Goal: Information Seeking & Learning: Learn about a topic

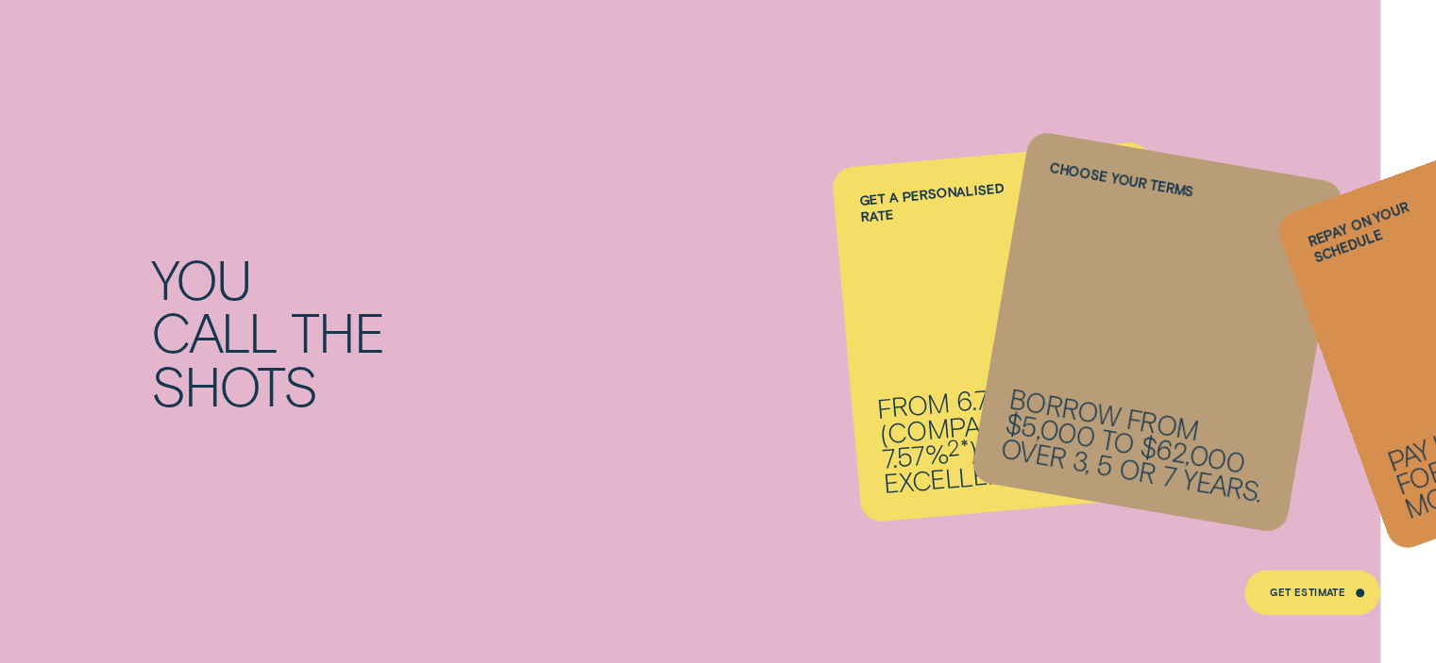
scroll to position [1699, 0]
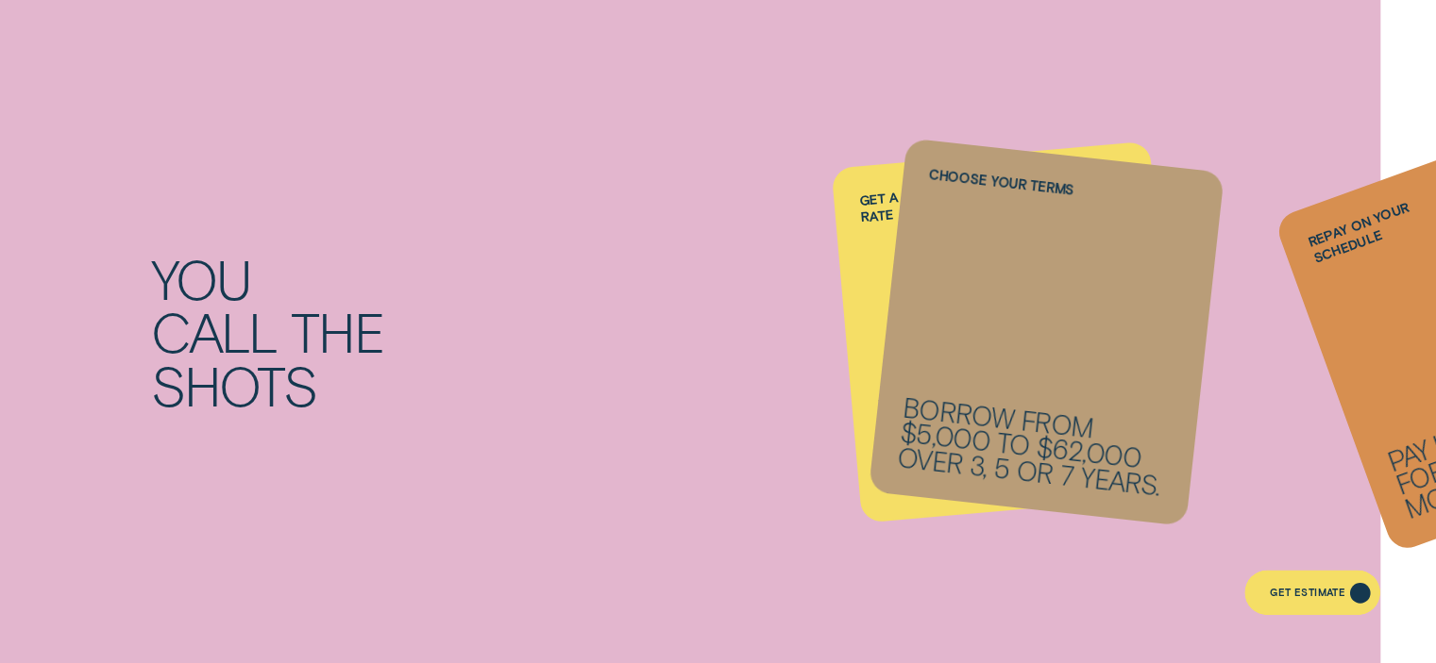
click at [1287, 593] on div "Get Estimate" at bounding box center [1307, 595] width 76 height 8
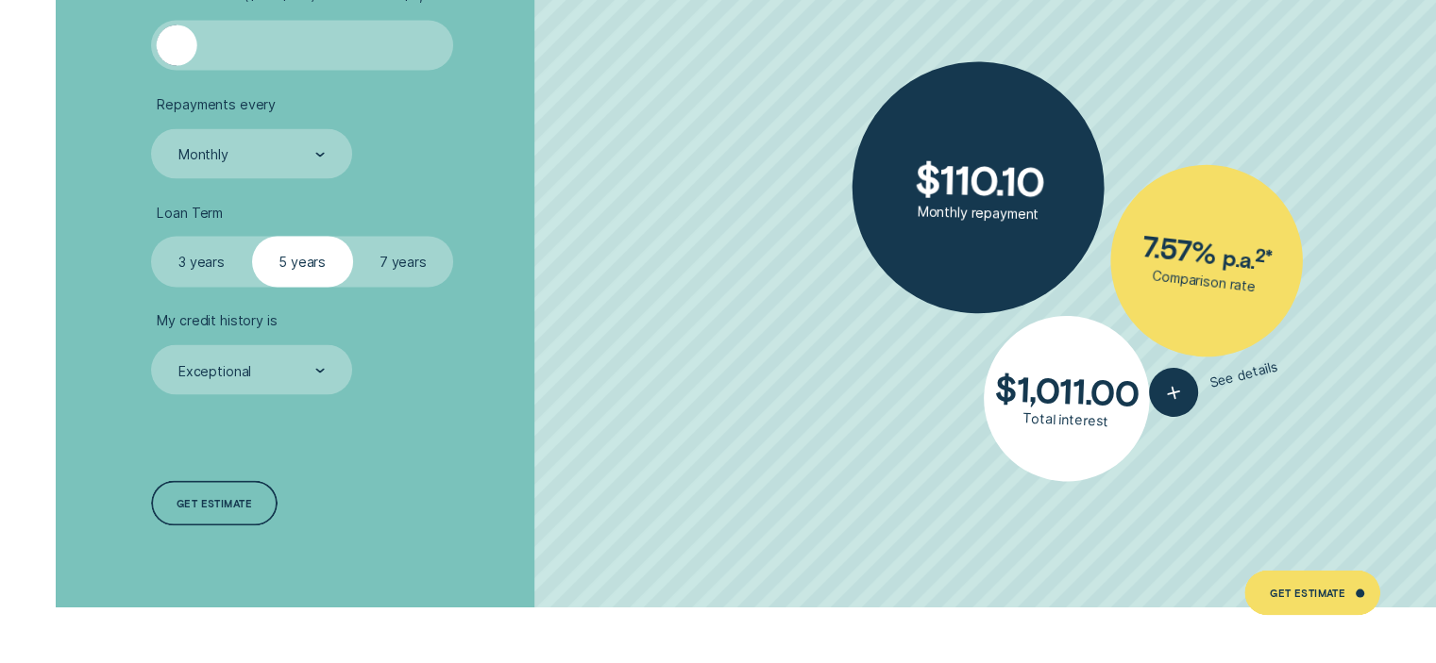
scroll to position [3289, 0]
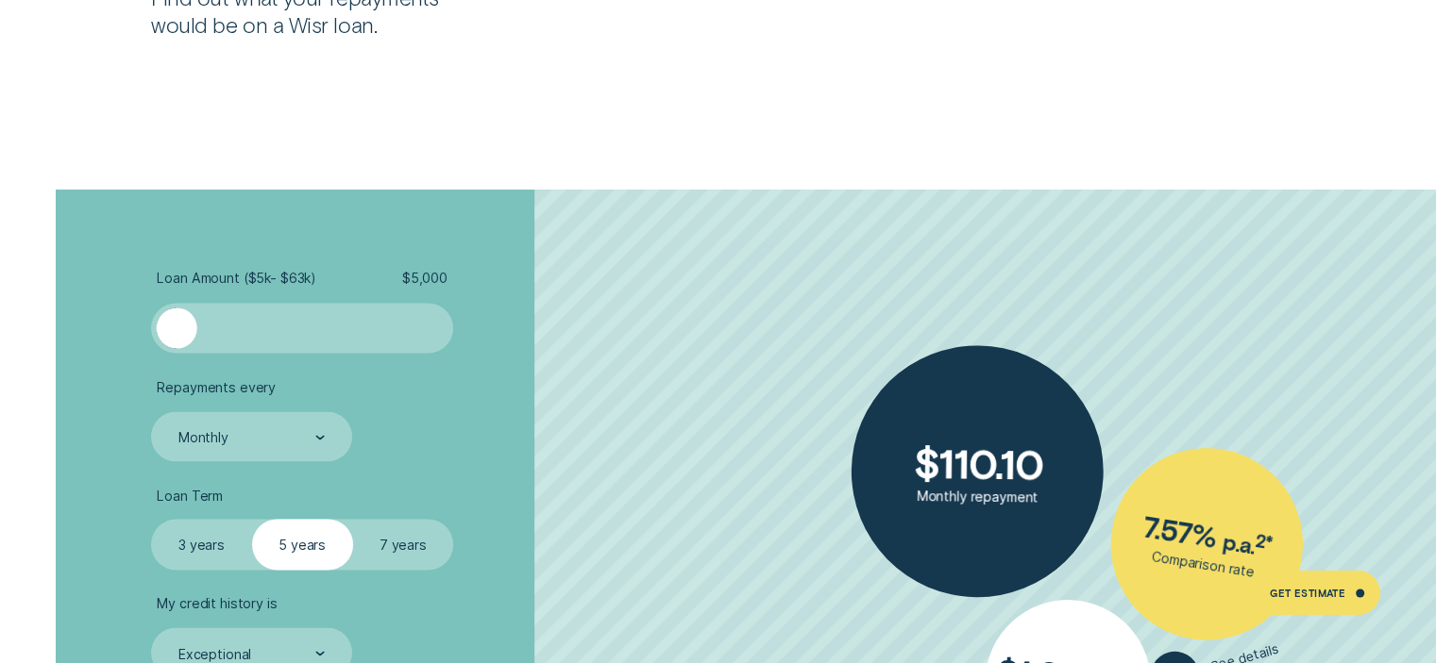
click at [197, 332] on div at bounding box center [302, 328] width 252 height 41
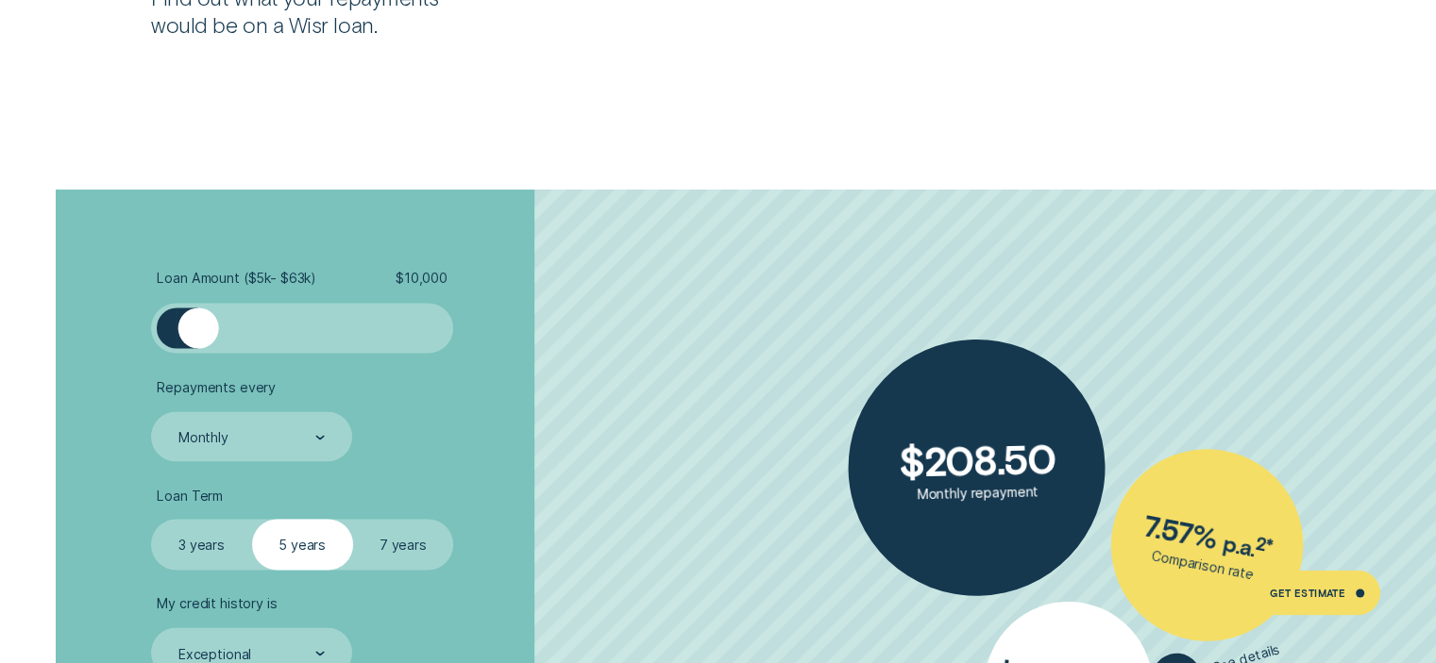
click at [170, 337] on div at bounding box center [167, 328] width 20 height 41
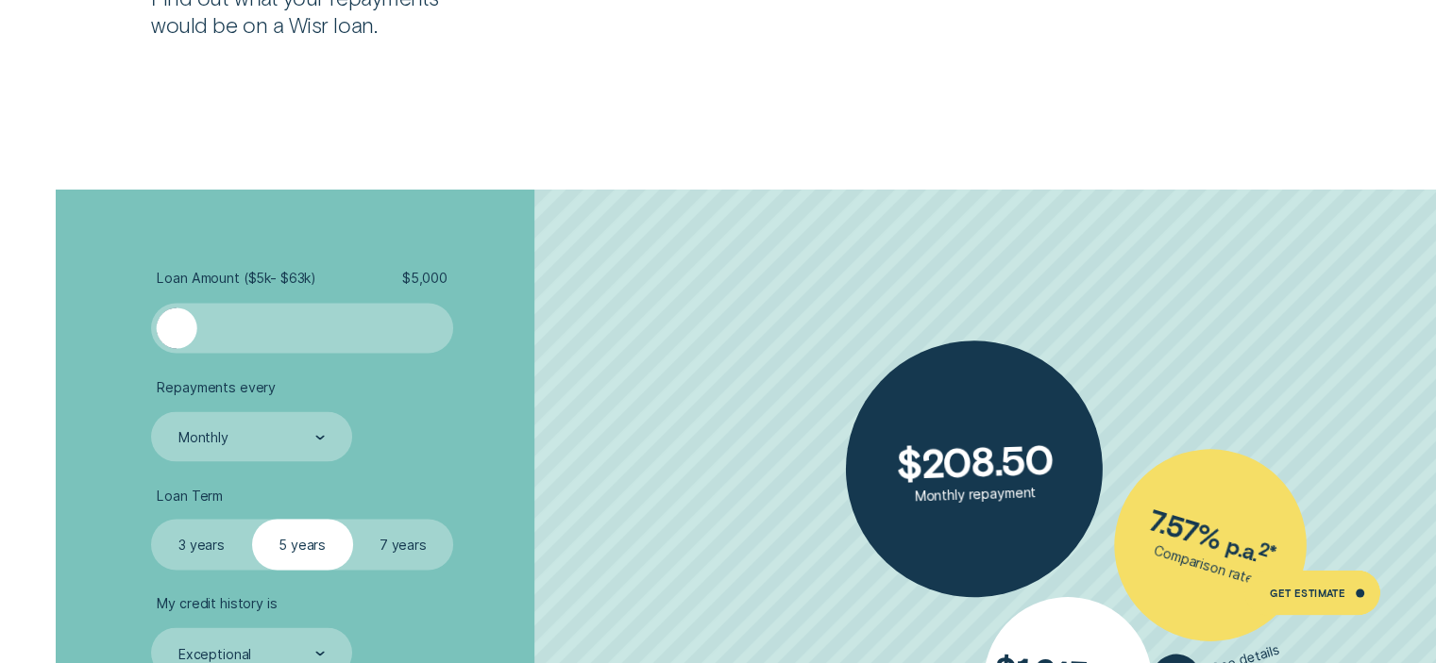
drag, startPoint x: 203, startPoint y: 335, endPoint x: 166, endPoint y: 329, distance: 37.2
click at [166, 329] on div at bounding box center [177, 328] width 41 height 41
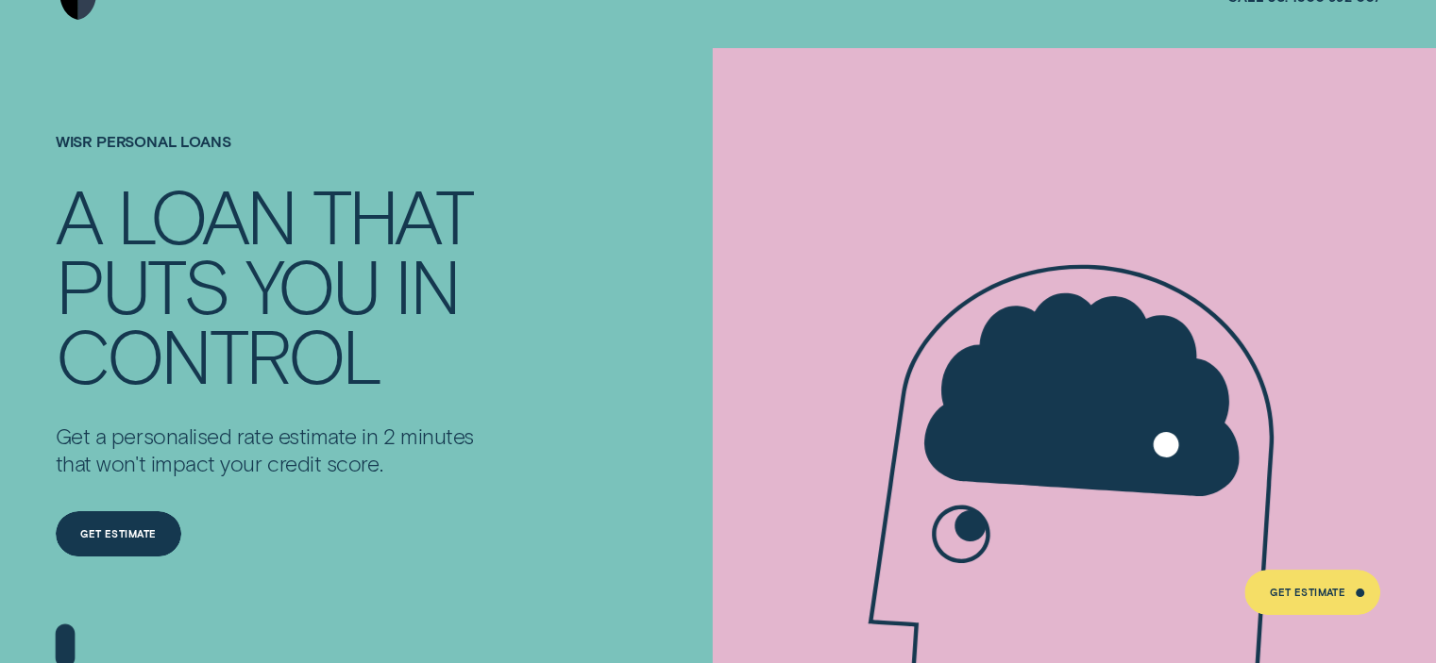
scroll to position [0, 0]
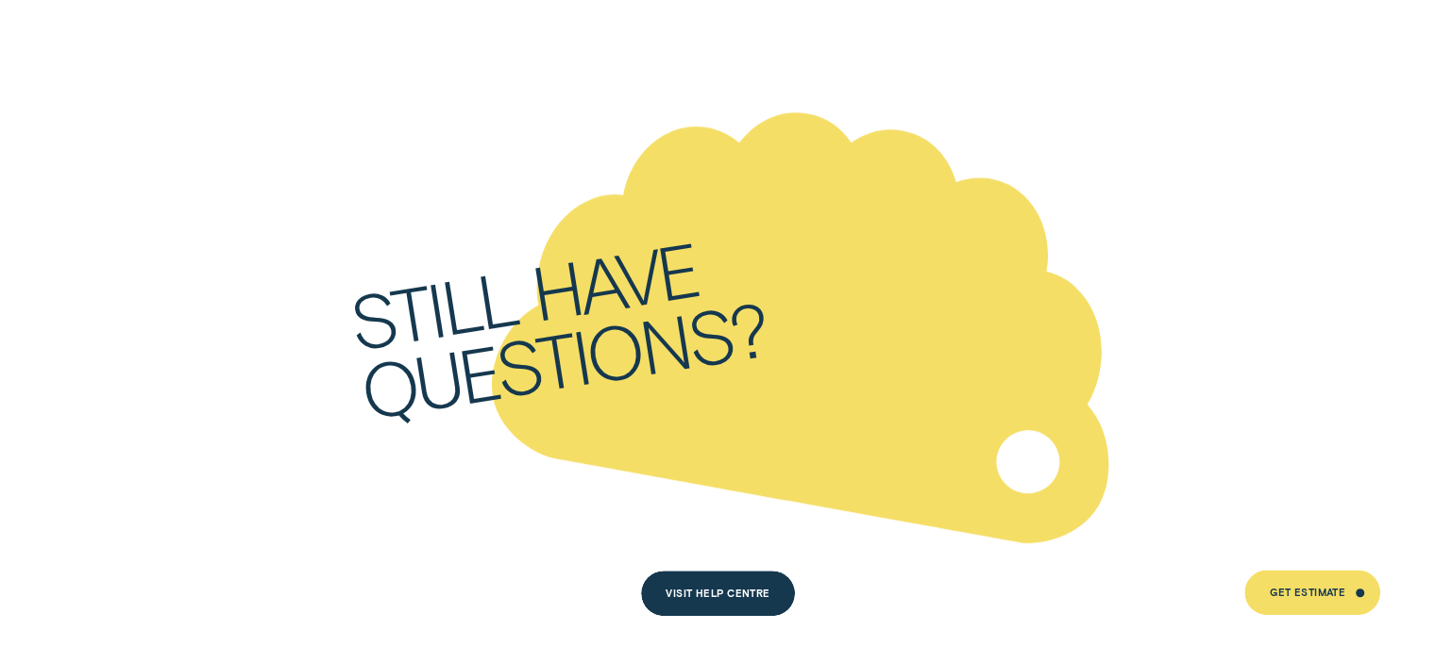
scroll to position [8599, 0]
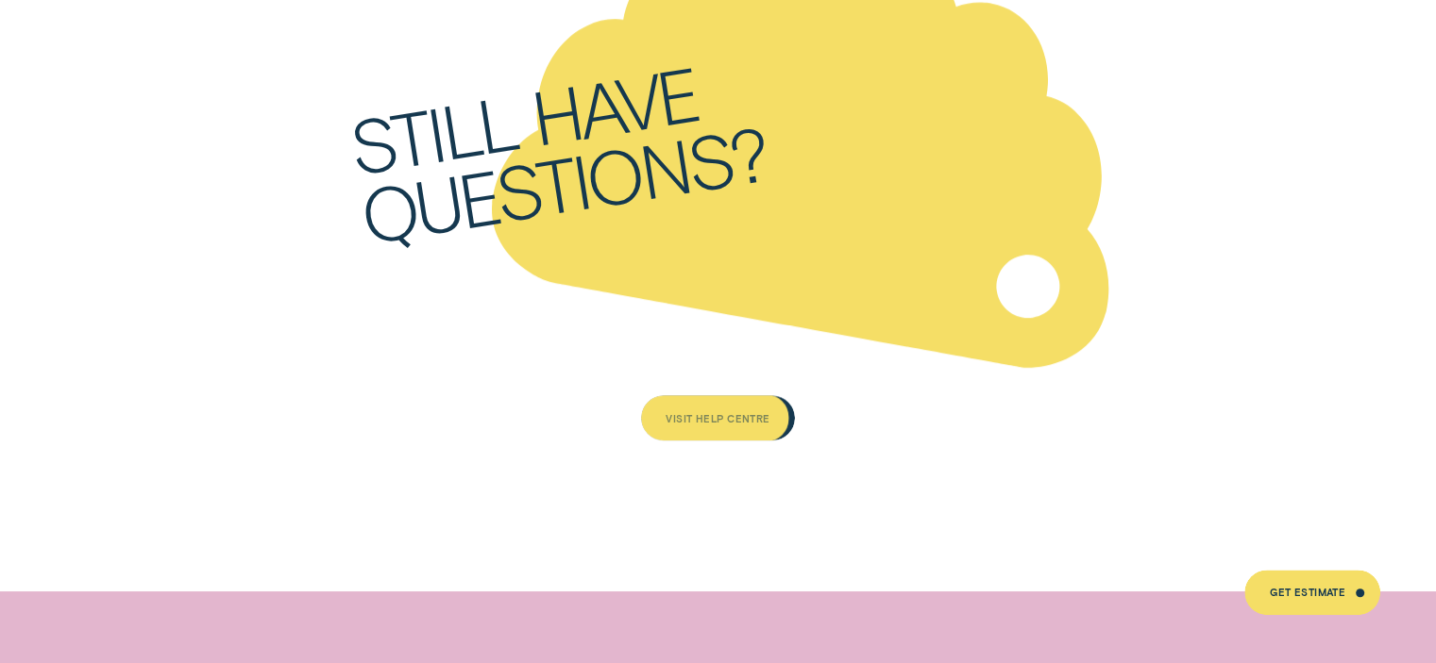
click at [721, 414] on div "Visit Help Centre" at bounding box center [717, 418] width 104 height 8
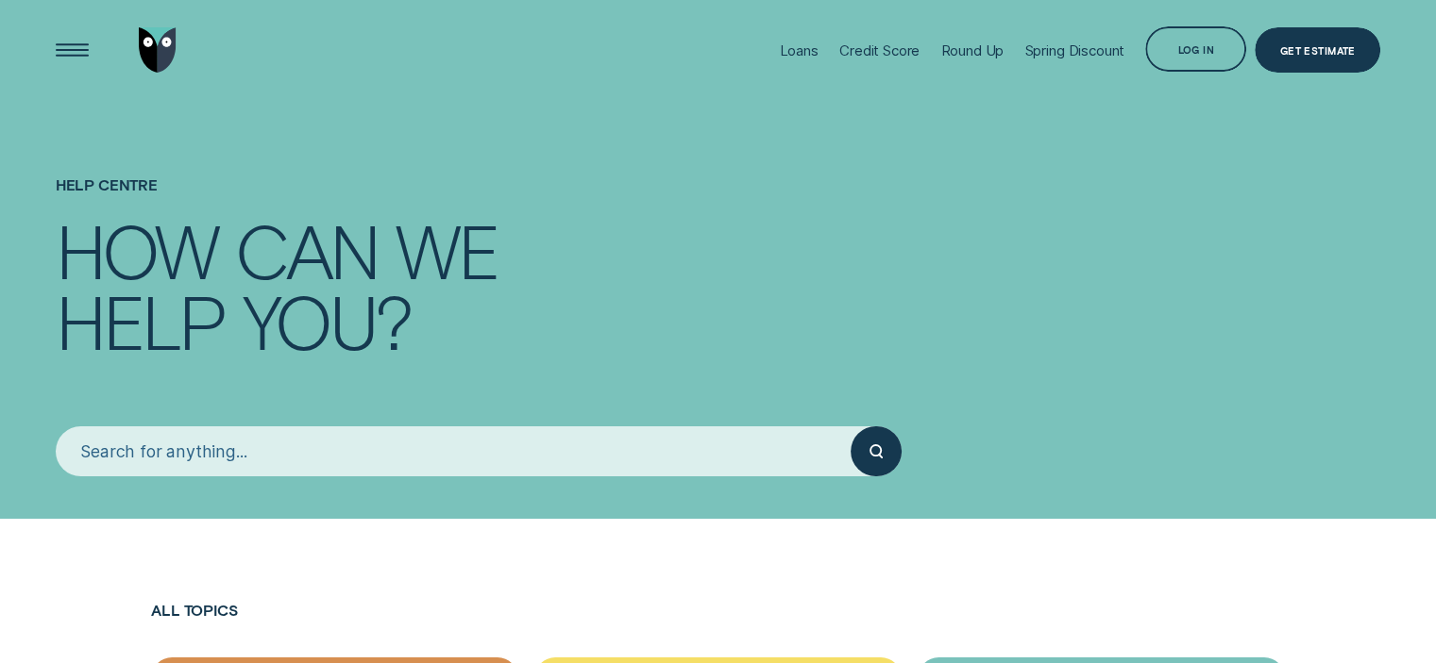
click at [491, 453] on input "search" at bounding box center [454, 452] width 796 height 50
click at [243, 461] on input "search" at bounding box center [454, 452] width 796 height 50
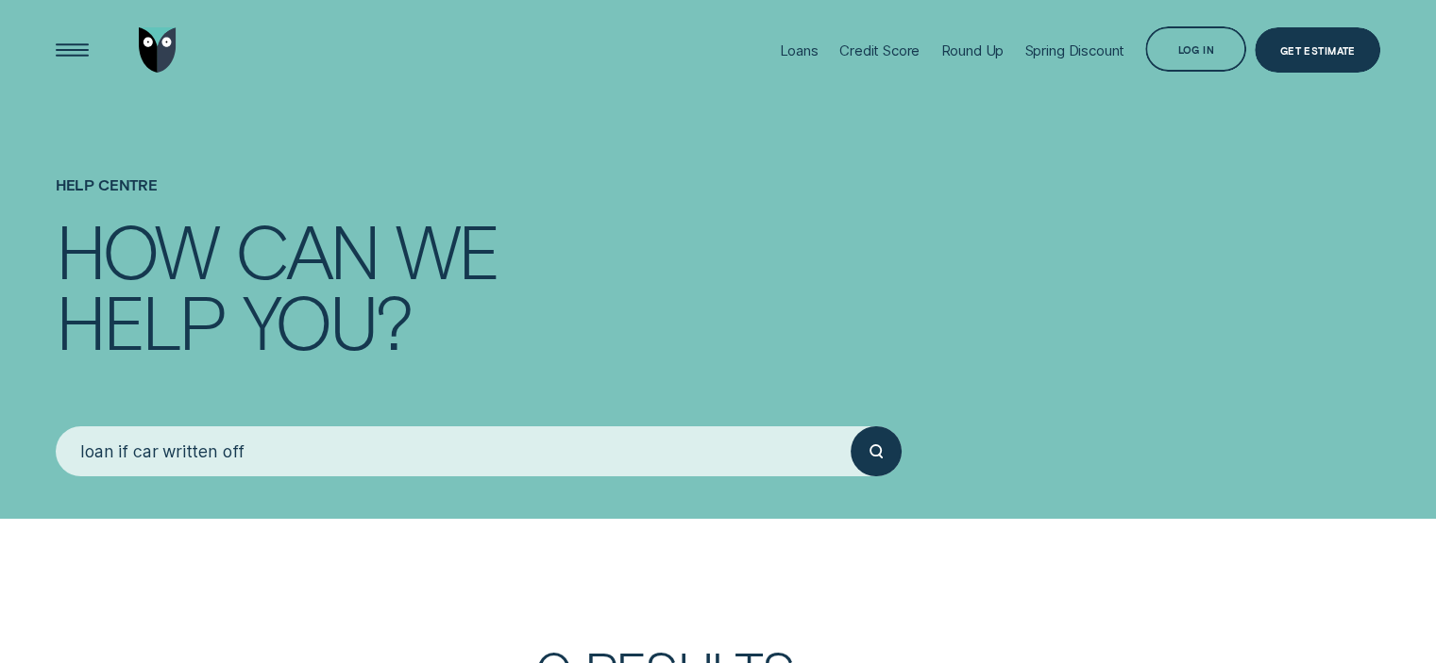
click at [850, 427] on button "submit" at bounding box center [875, 452] width 50 height 50
drag, startPoint x: 244, startPoint y: 457, endPoint x: 68, endPoint y: 452, distance: 176.6
click at [68, 452] on input "loan if car written off" at bounding box center [454, 452] width 796 height 50
click at [850, 427] on button "submit" at bounding box center [875, 452] width 50 height 50
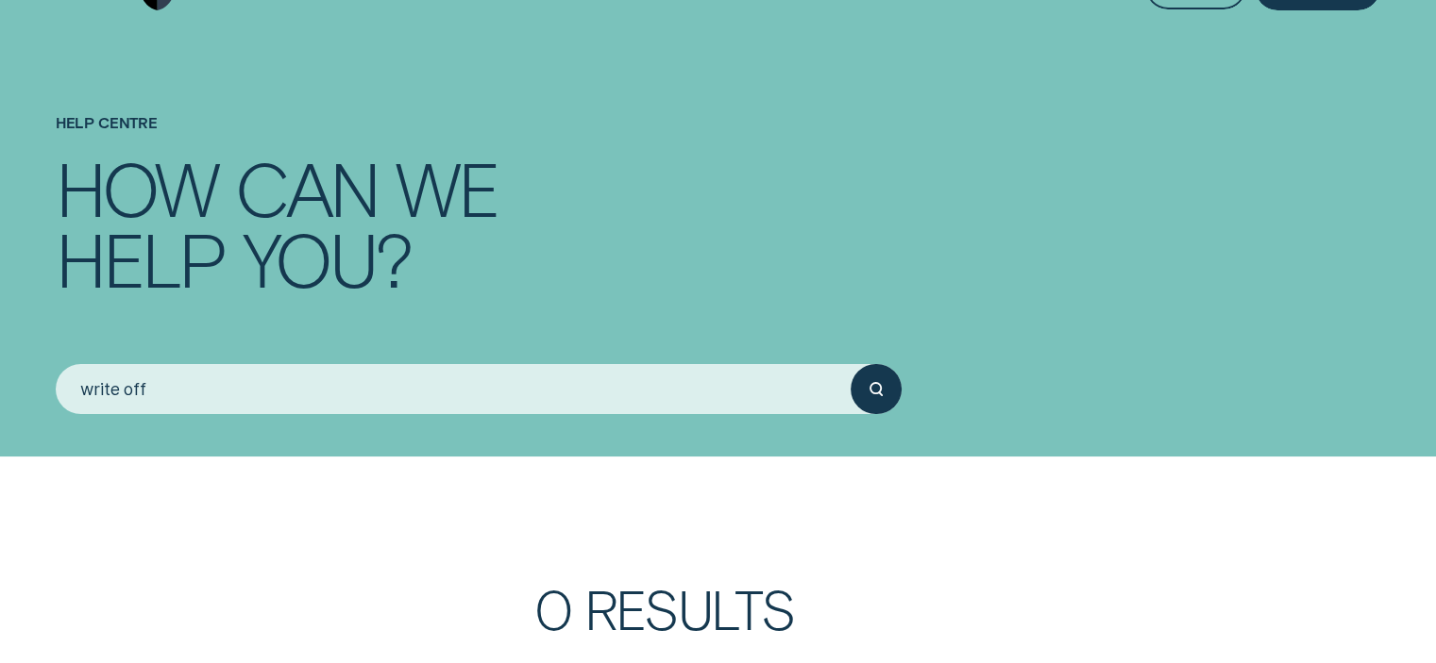
scroll to position [189, 0]
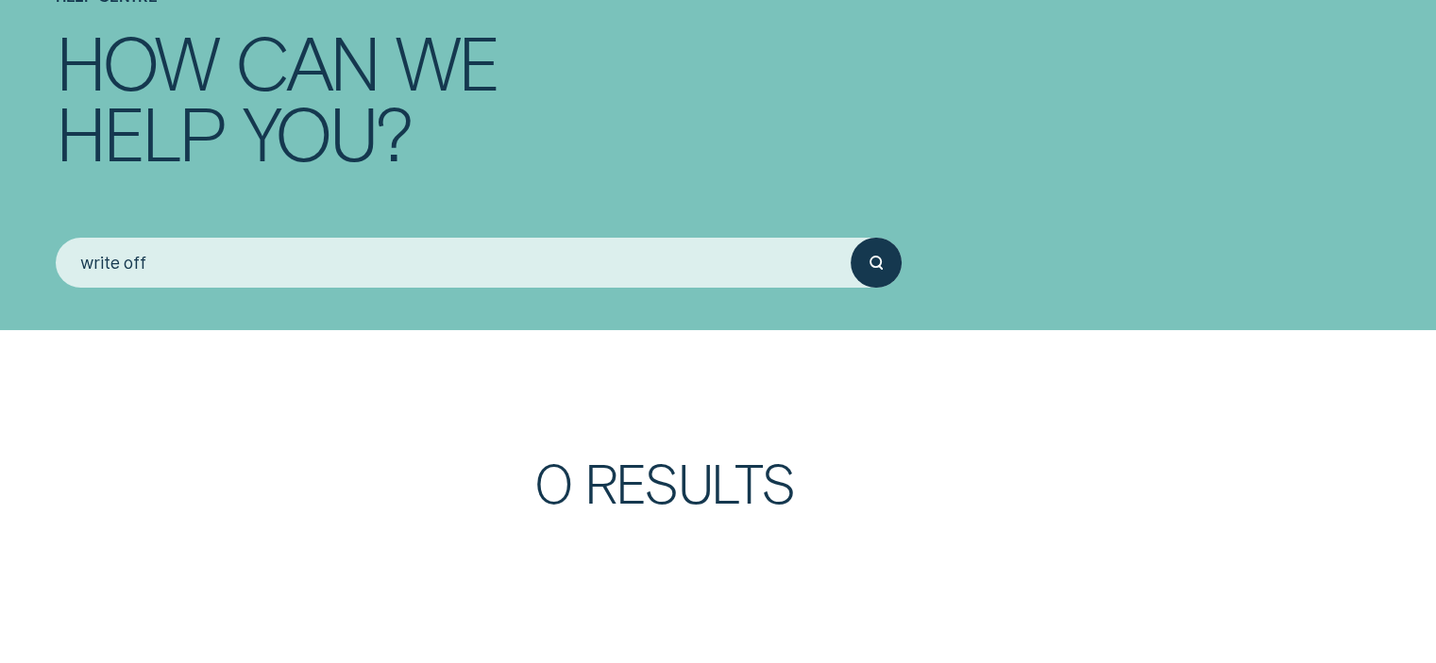
drag, startPoint x: 166, startPoint y: 257, endPoint x: 57, endPoint y: 260, distance: 109.5
click at [57, 260] on input "write off" at bounding box center [454, 263] width 796 height 50
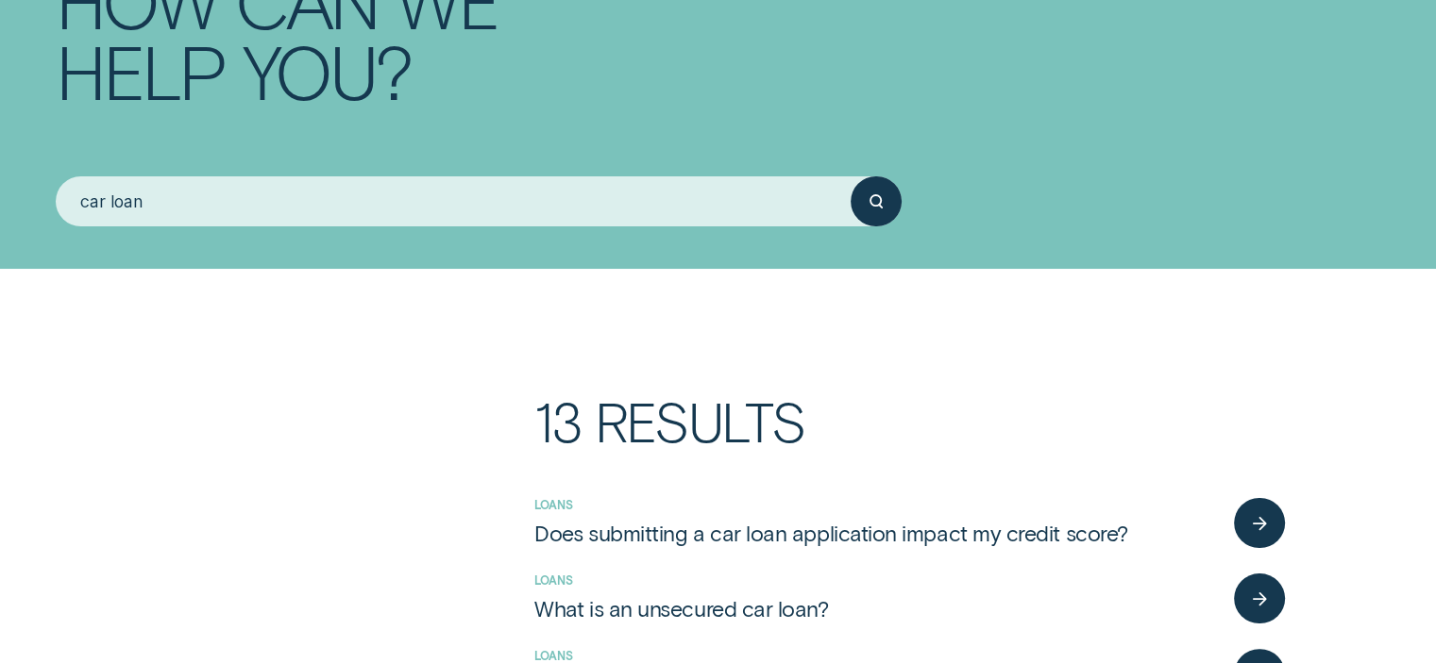
scroll to position [378, 0]
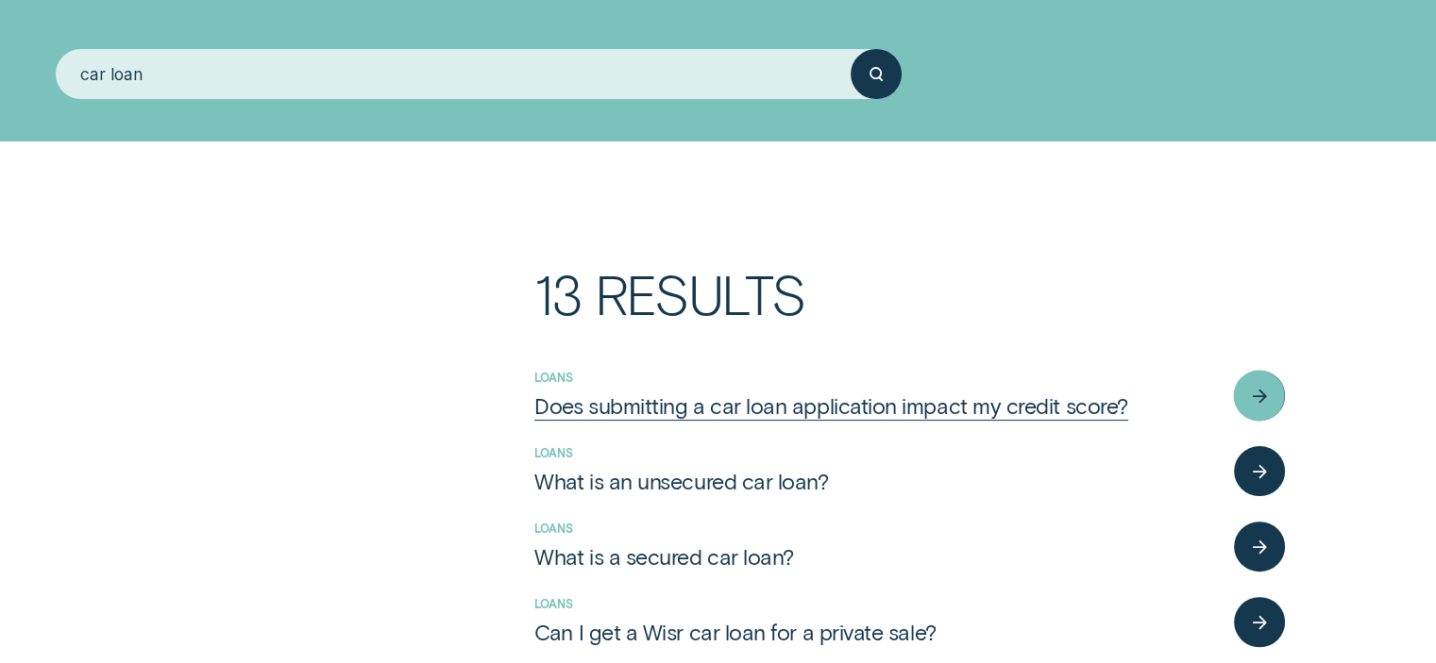
type input "car loan"
click at [883, 407] on div "Does submitting a car loan application impact my credit score?" at bounding box center [830, 406] width 593 height 27
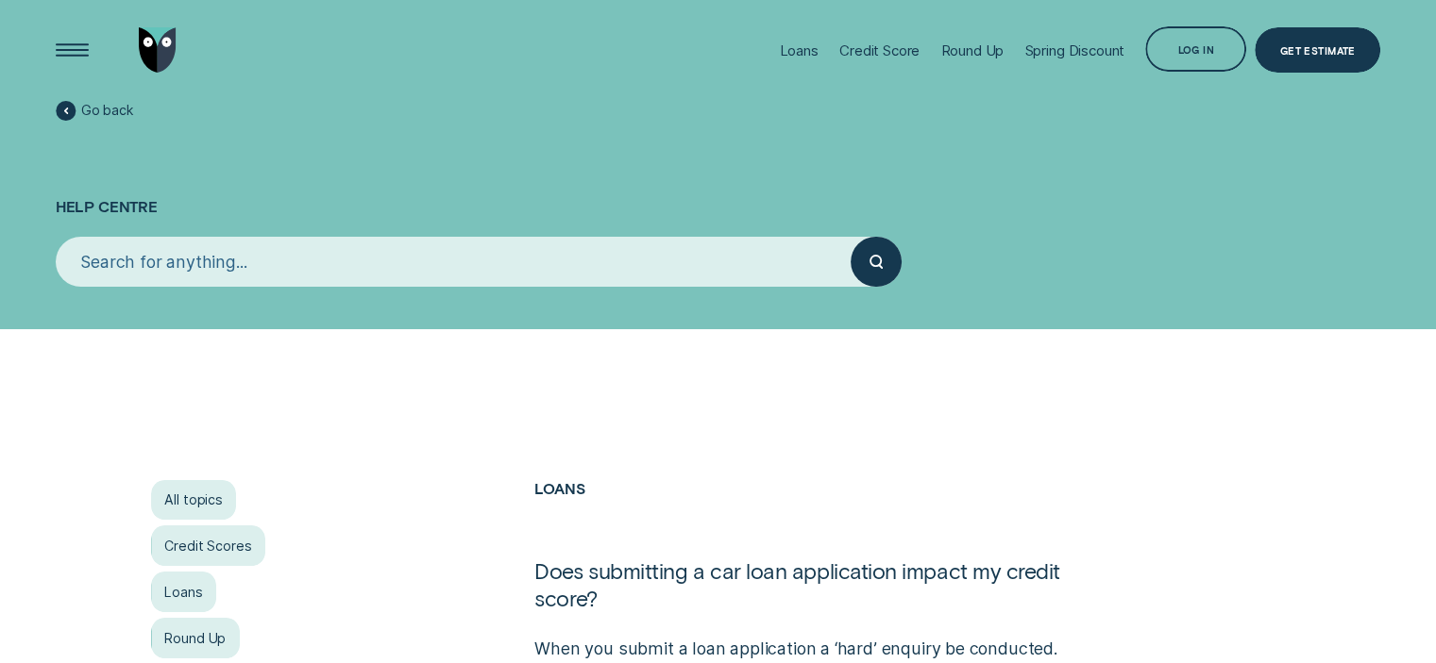
scroll to position [94, 0]
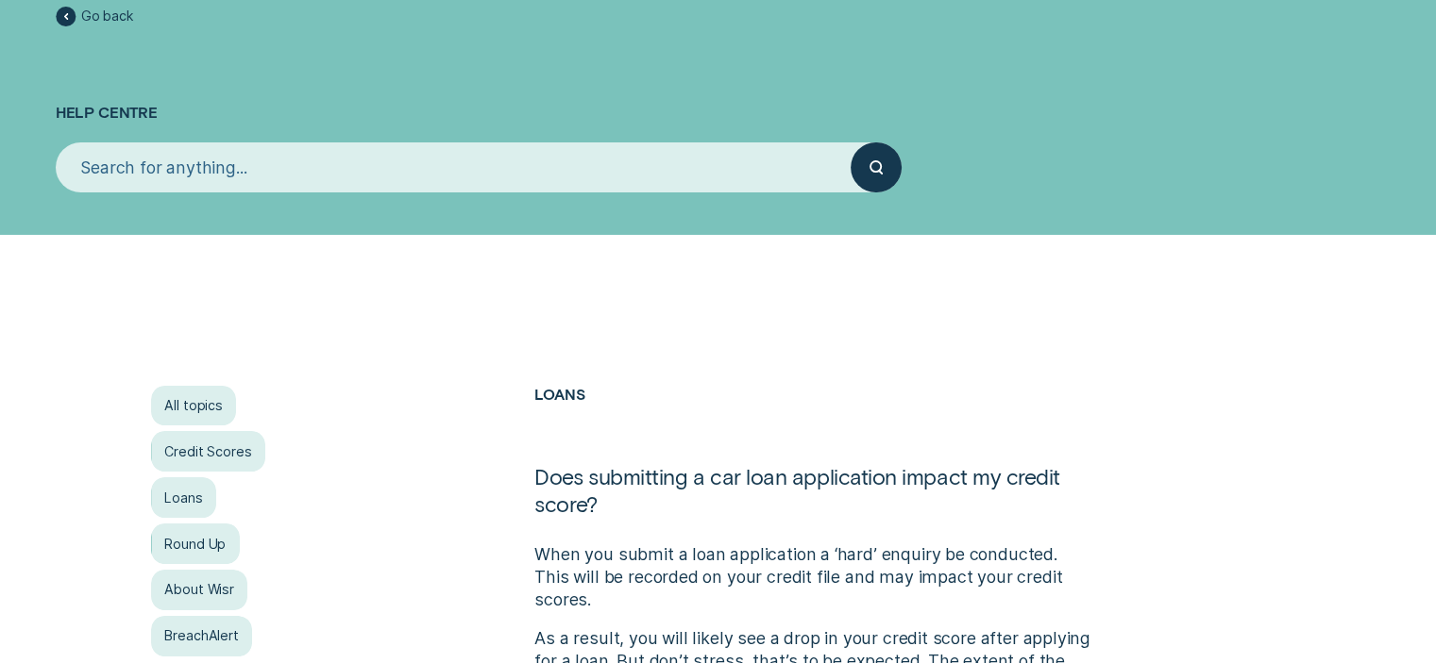
scroll to position [378, 0]
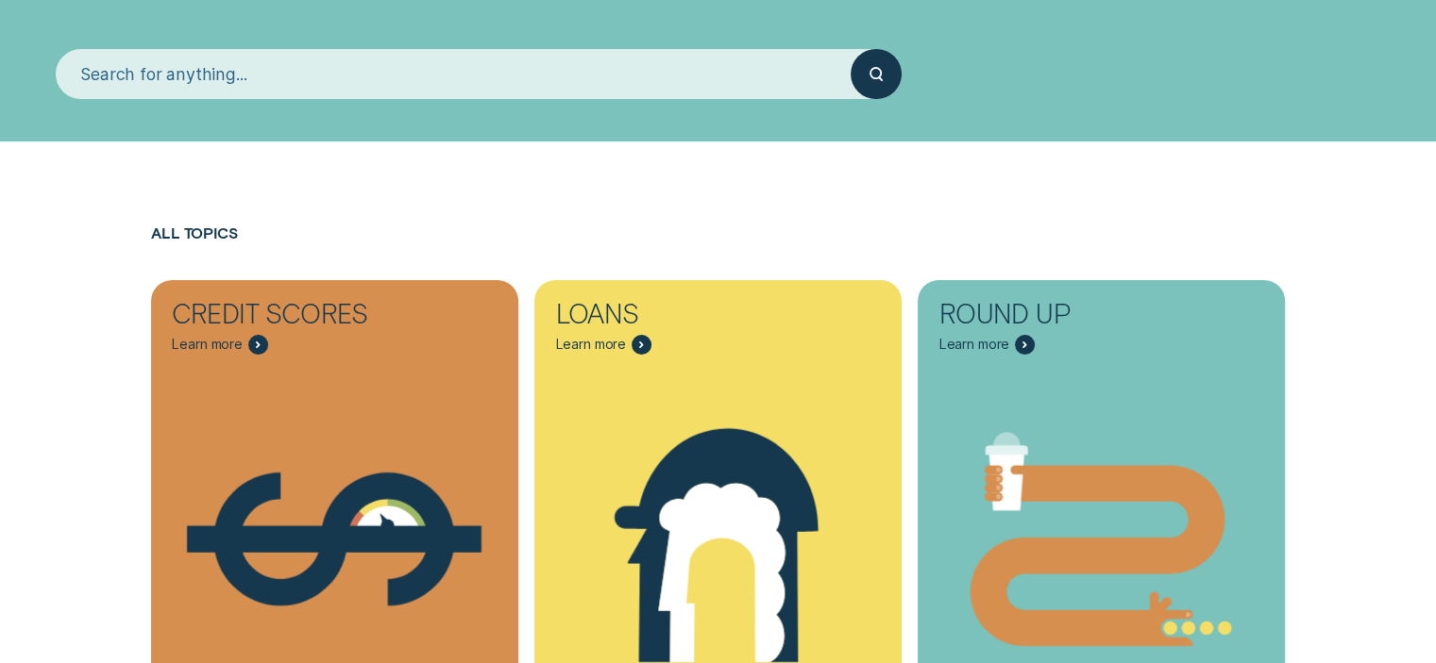
click at [235, 80] on input "search" at bounding box center [454, 74] width 796 height 50
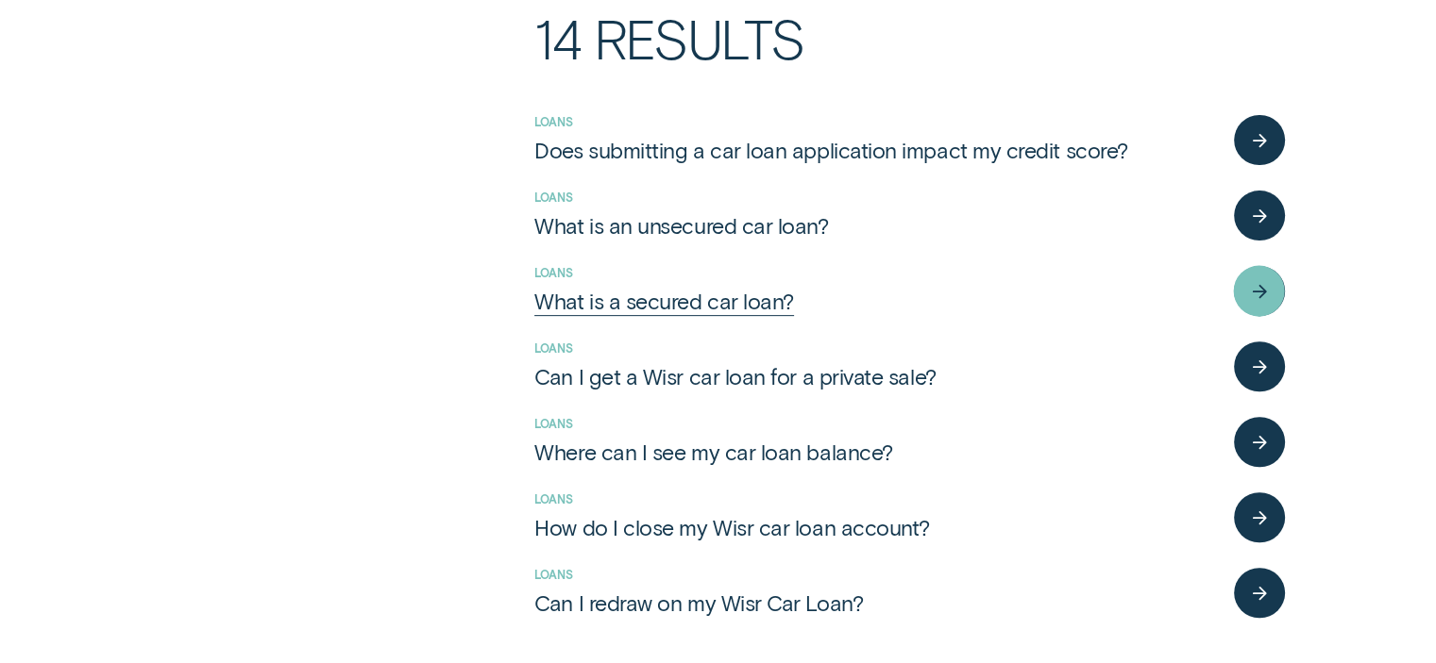
scroll to position [661, 0]
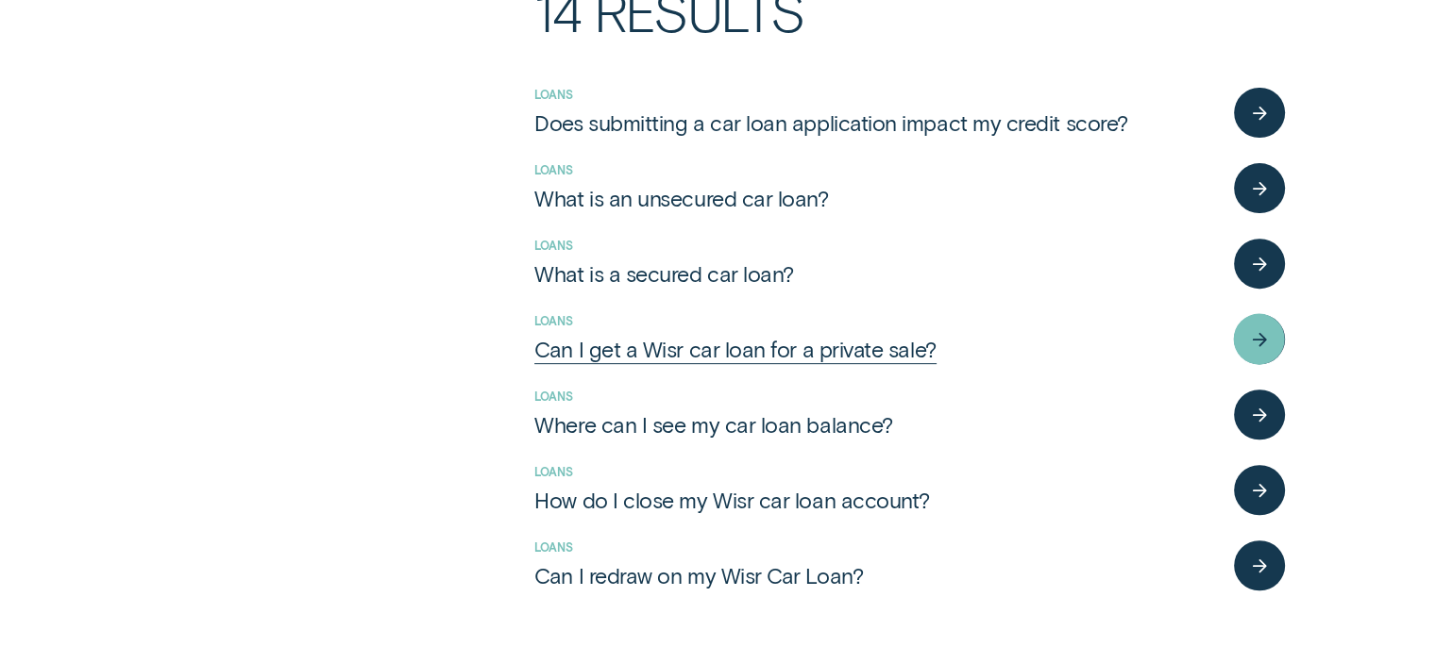
type input "car"
click at [617, 351] on div "Can I get a Wisr car loan for a private sale?" at bounding box center [734, 349] width 401 height 27
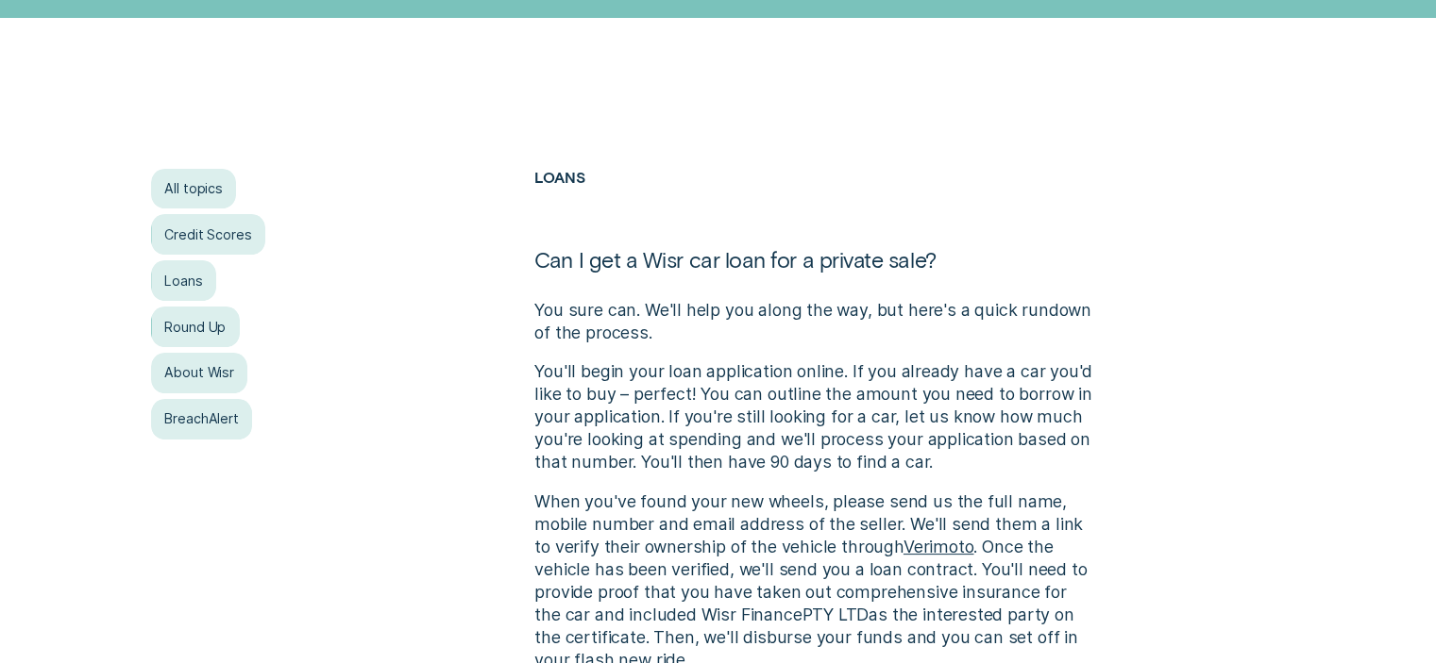
scroll to position [283, 0]
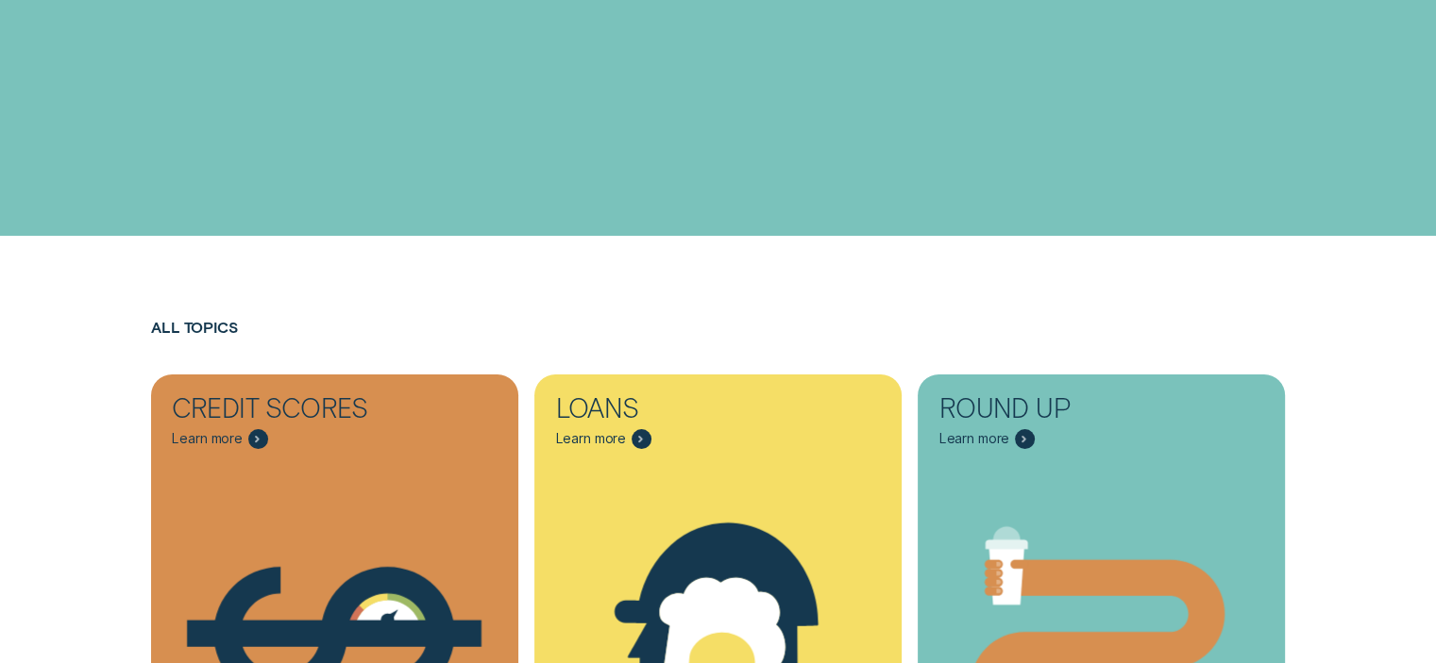
scroll to position [661, 0]
